Goal: Complete application form

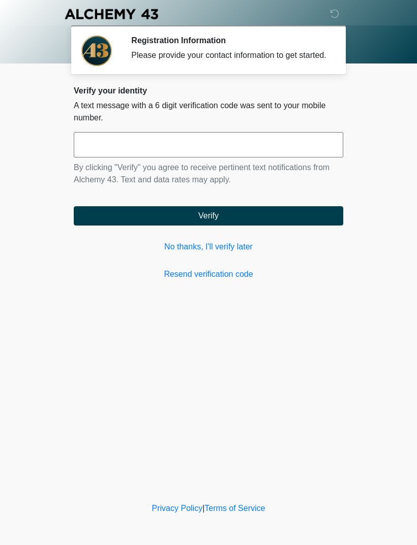
click at [191, 153] on input "text" at bounding box center [208, 144] width 269 height 25
type input "******"
click at [261, 217] on button "Verify" at bounding box center [208, 215] width 269 height 19
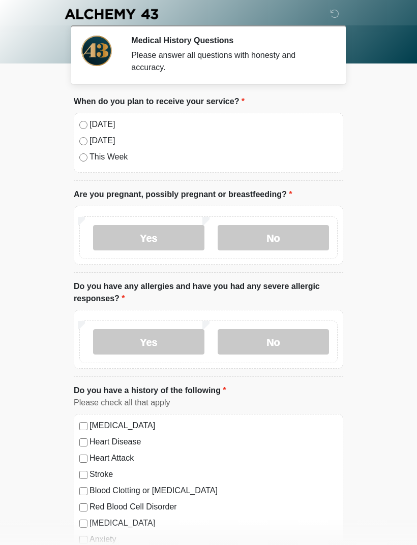
click at [310, 239] on label "No" at bounding box center [272, 237] width 111 height 25
click at [304, 347] on label "No" at bounding box center [272, 341] width 111 height 25
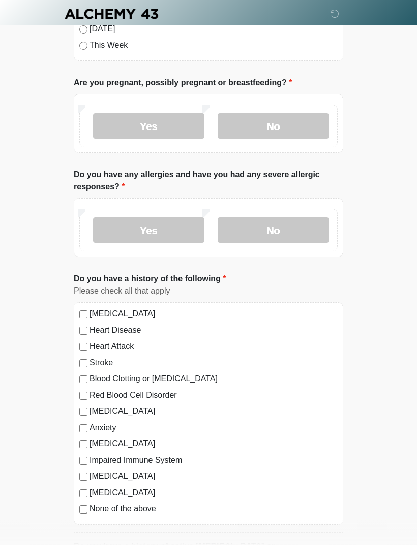
scroll to position [112, 0]
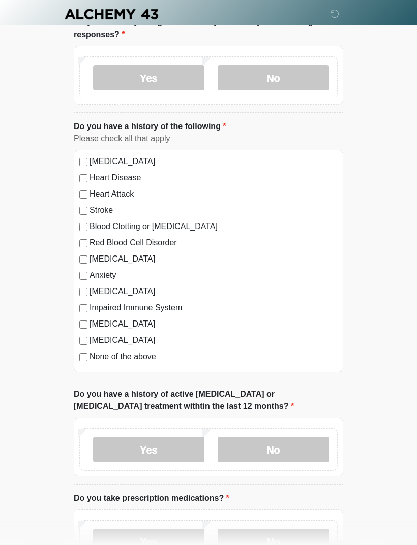
click at [302, 445] on label "No" at bounding box center [272, 449] width 111 height 25
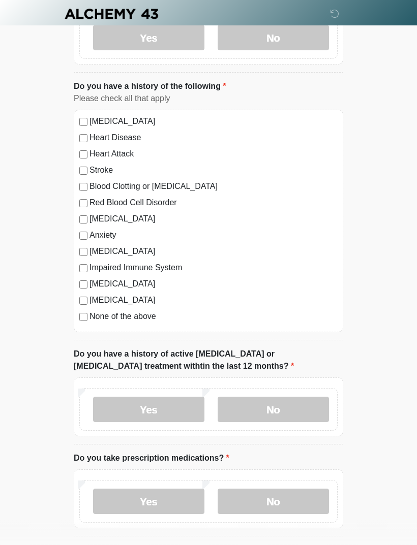
scroll to position [306, 0]
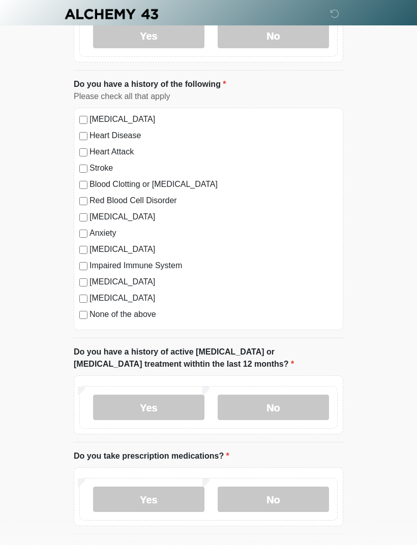
click at [294, 492] on label "No" at bounding box center [272, 499] width 111 height 25
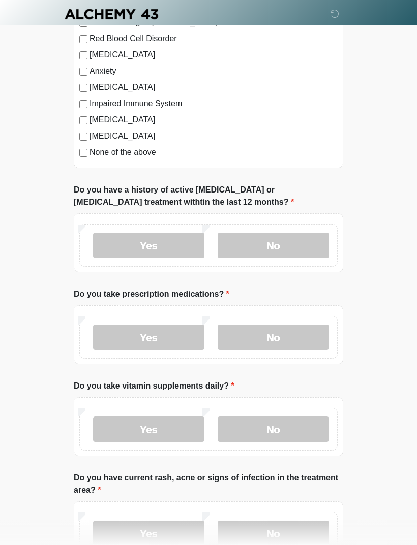
scroll to position [474, 0]
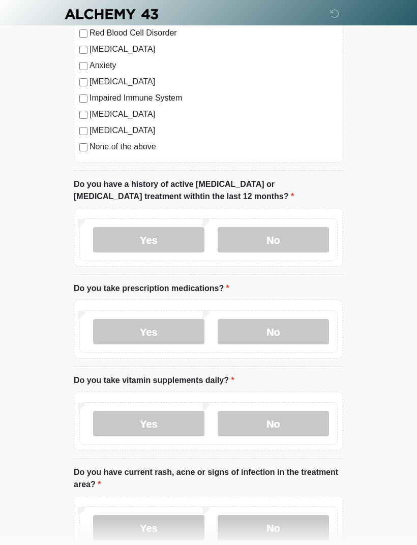
click at [179, 421] on label "Yes" at bounding box center [148, 423] width 111 height 25
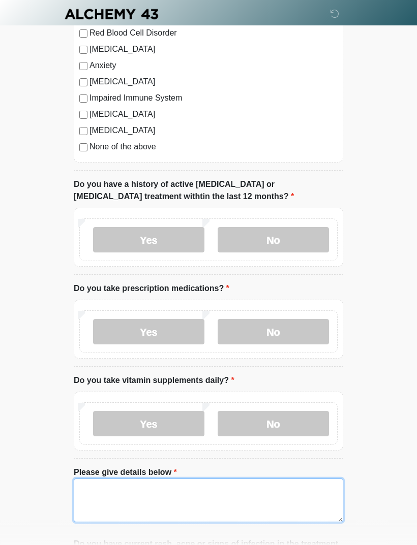
click at [155, 487] on textarea "Please give details below" at bounding box center [208, 501] width 269 height 44
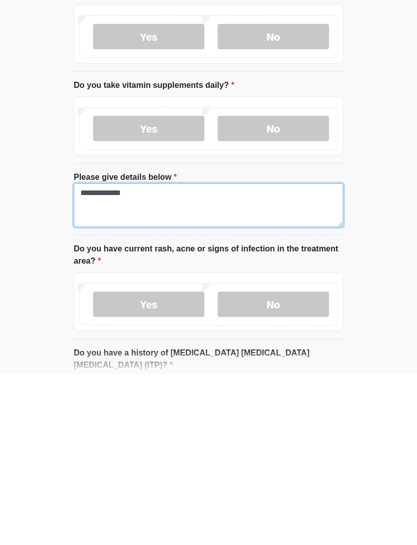
type textarea "**********"
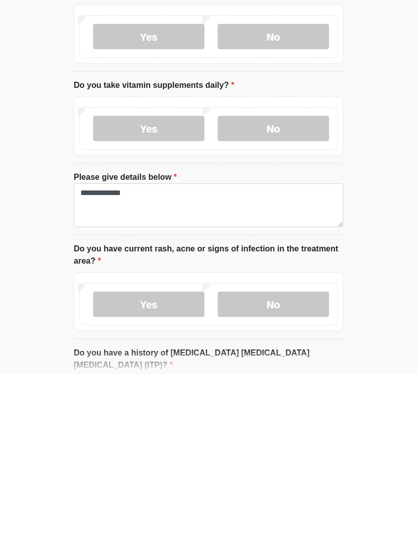
click at [291, 463] on label "No" at bounding box center [272, 475] width 111 height 25
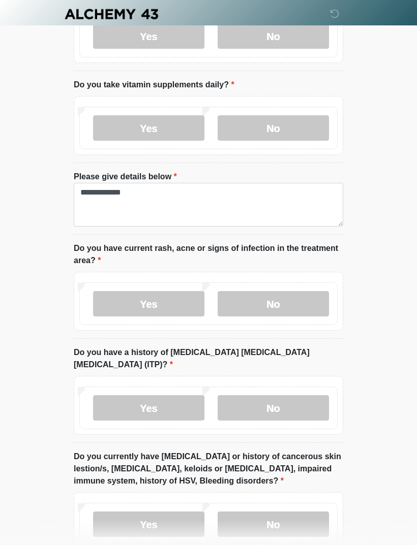
click at [302, 395] on label "No" at bounding box center [272, 407] width 111 height 25
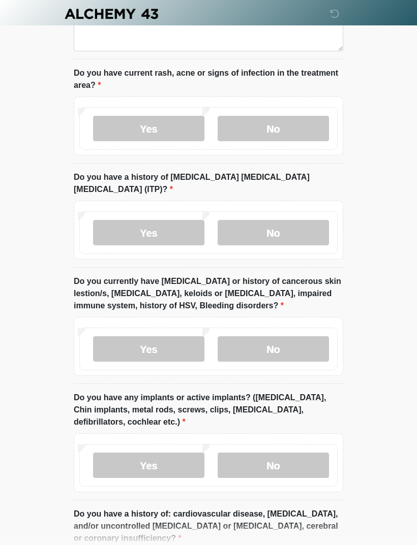
click at [295, 337] on label "No" at bounding box center [272, 349] width 111 height 25
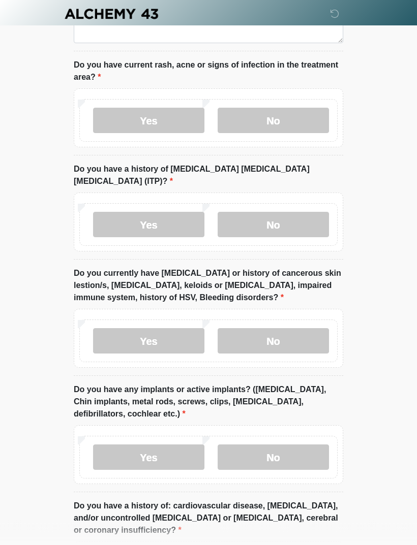
scroll to position [973, 0]
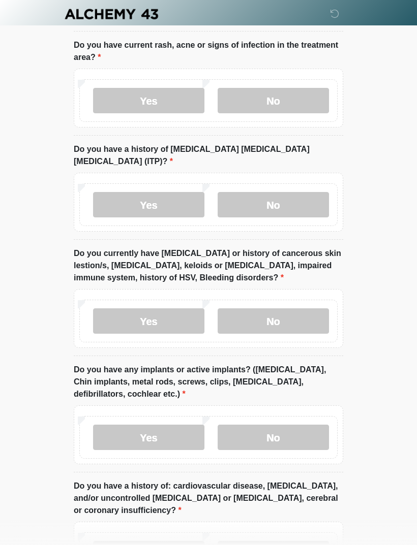
click at [296, 425] on label "No" at bounding box center [272, 437] width 111 height 25
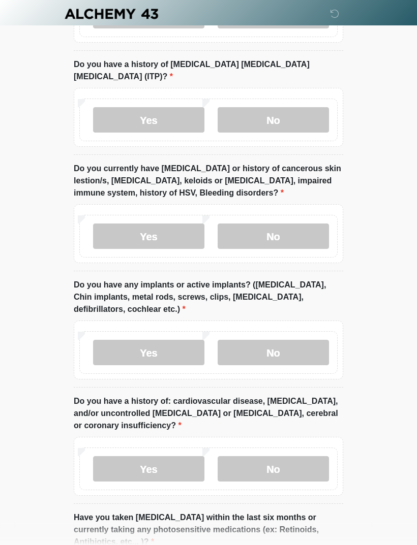
scroll to position [1060, 0]
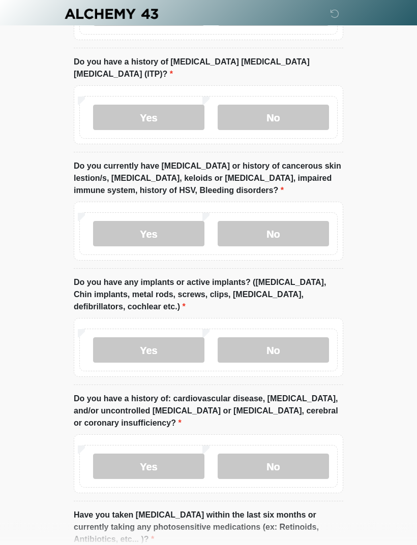
click at [292, 454] on label "No" at bounding box center [272, 466] width 111 height 25
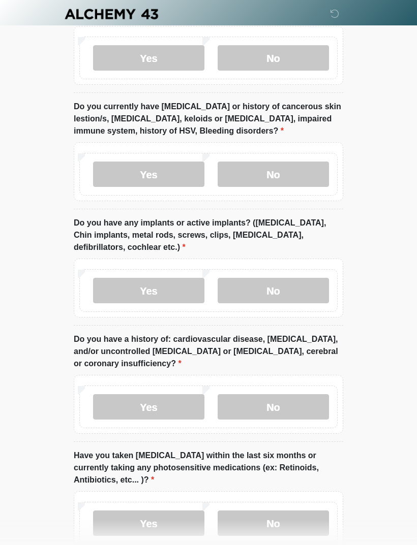
scroll to position [1134, 0]
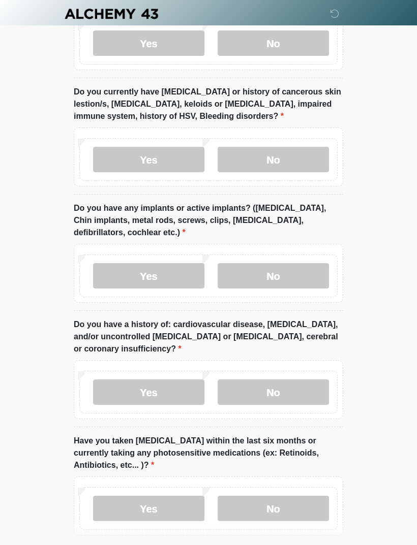
click at [284, 496] on label "No" at bounding box center [272, 508] width 111 height 25
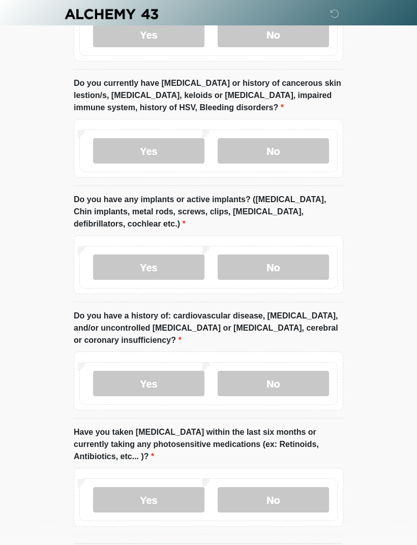
scroll to position [1167, 0]
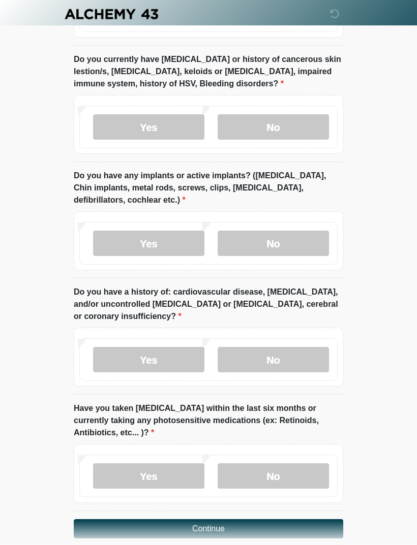
click at [245, 519] on button "Continue" at bounding box center [208, 528] width 269 height 19
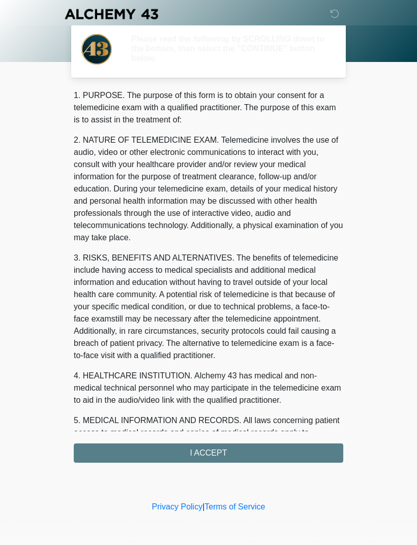
scroll to position [0, 0]
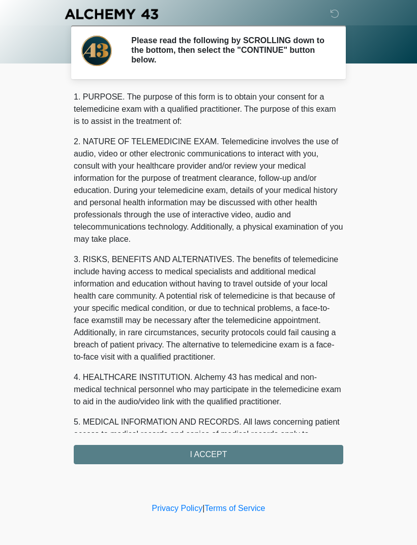
click at [259, 448] on div "1. PURPOSE. The purpose of this form is to obtain your consent for a telemedici…" at bounding box center [208, 277] width 269 height 373
click at [218, 457] on div "1. PURPOSE. The purpose of this form is to obtain your consent for a telemedici…" at bounding box center [208, 277] width 269 height 373
click at [221, 452] on div "1. PURPOSE. The purpose of this form is to obtain your consent for a telemedici…" at bounding box center [208, 277] width 269 height 373
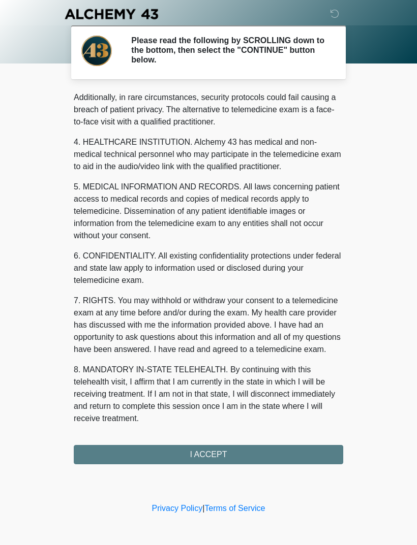
scroll to position [247, 0]
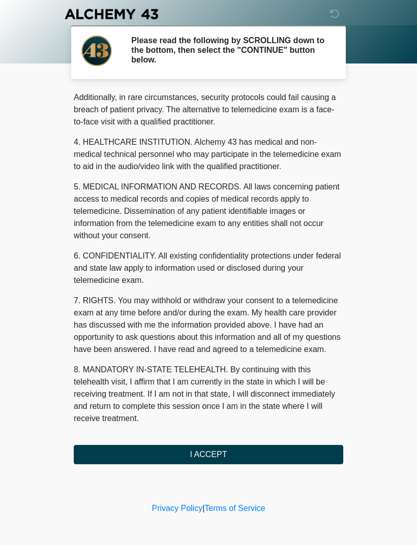
click at [216, 448] on button "I ACCEPT" at bounding box center [208, 454] width 269 height 19
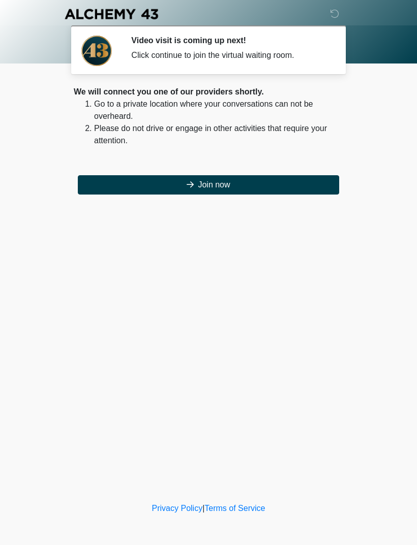
click at [229, 186] on button "Join now" at bounding box center [208, 184] width 261 height 19
